Goal: Use online tool/utility

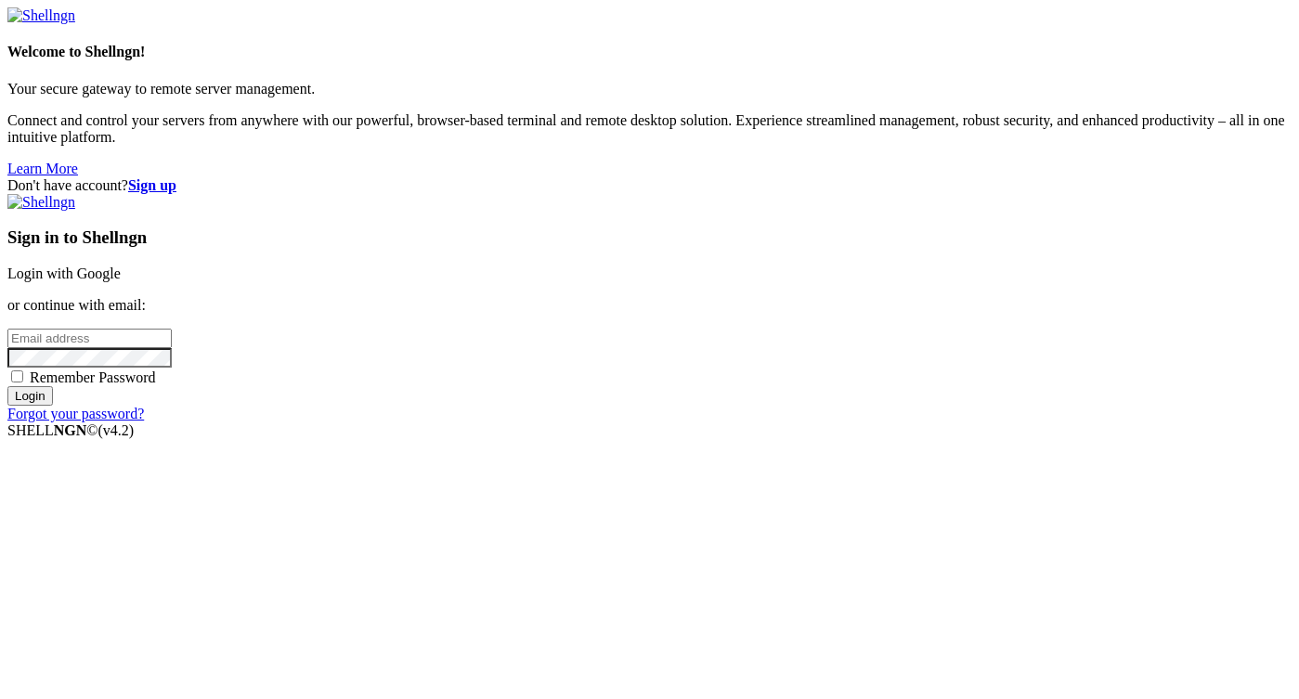
click at [121, 266] on link "Login with Google" at bounding box center [63, 273] width 113 height 16
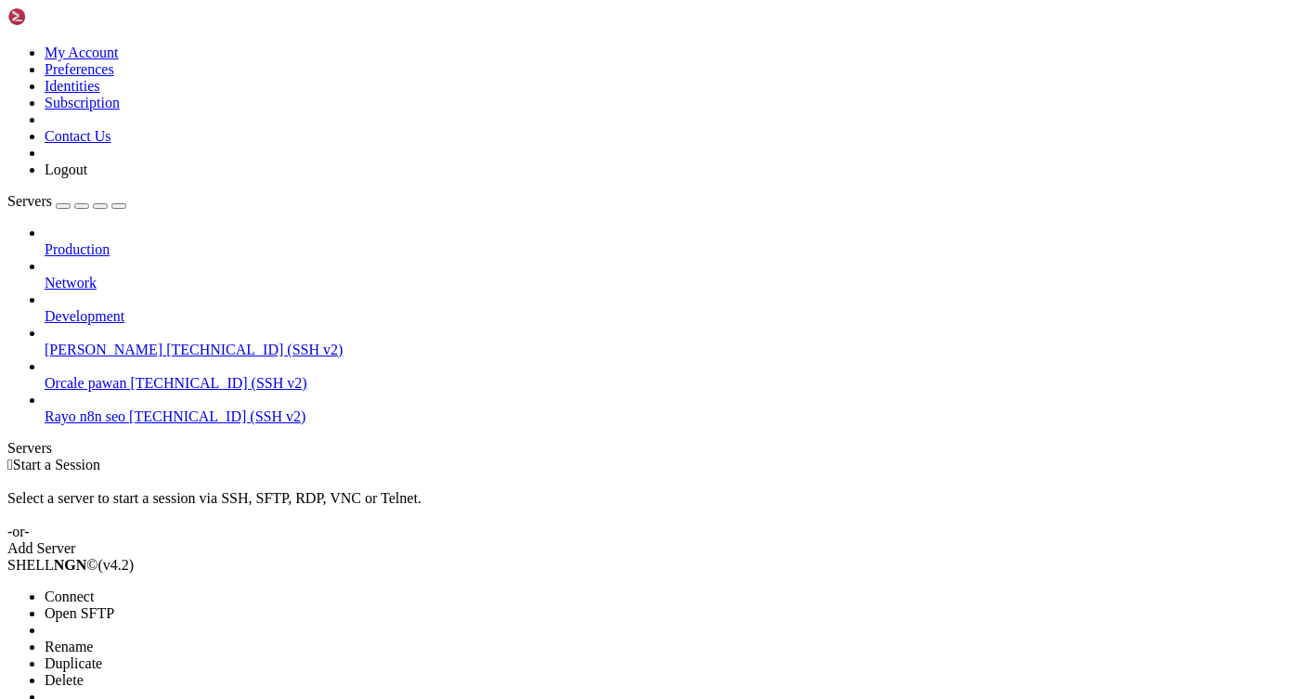
click at [94, 589] on span "Connect" at bounding box center [69, 597] width 49 height 16
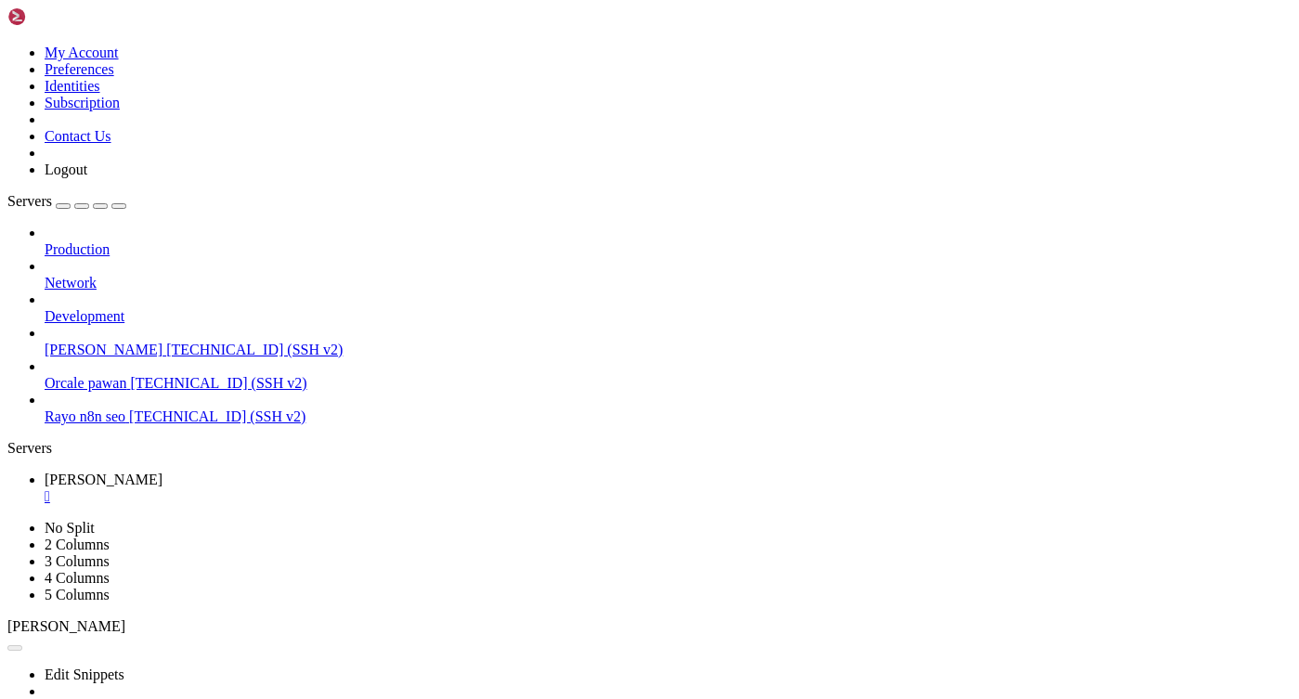
drag, startPoint x: 304, startPoint y: 1265, endPoint x: 217, endPoint y: 1269, distance: 87.3
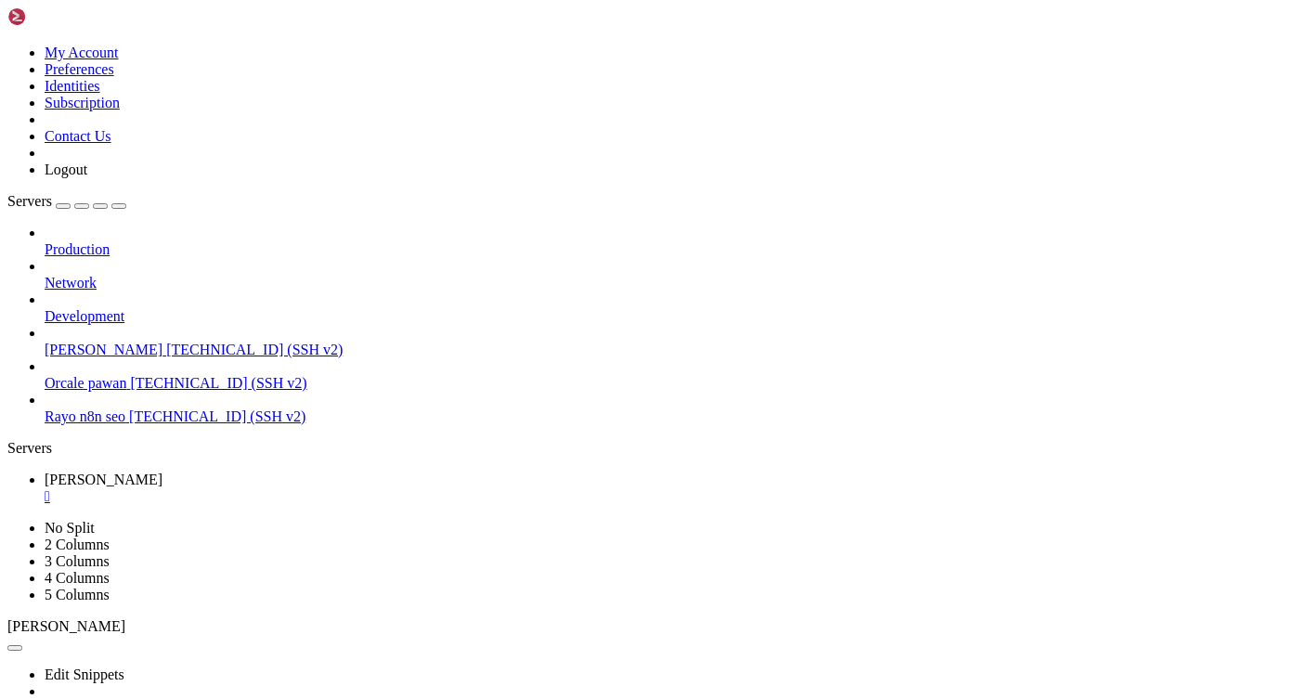
copy span "pawan_ILEDG"
